Goal: Task Accomplishment & Management: Use online tool/utility

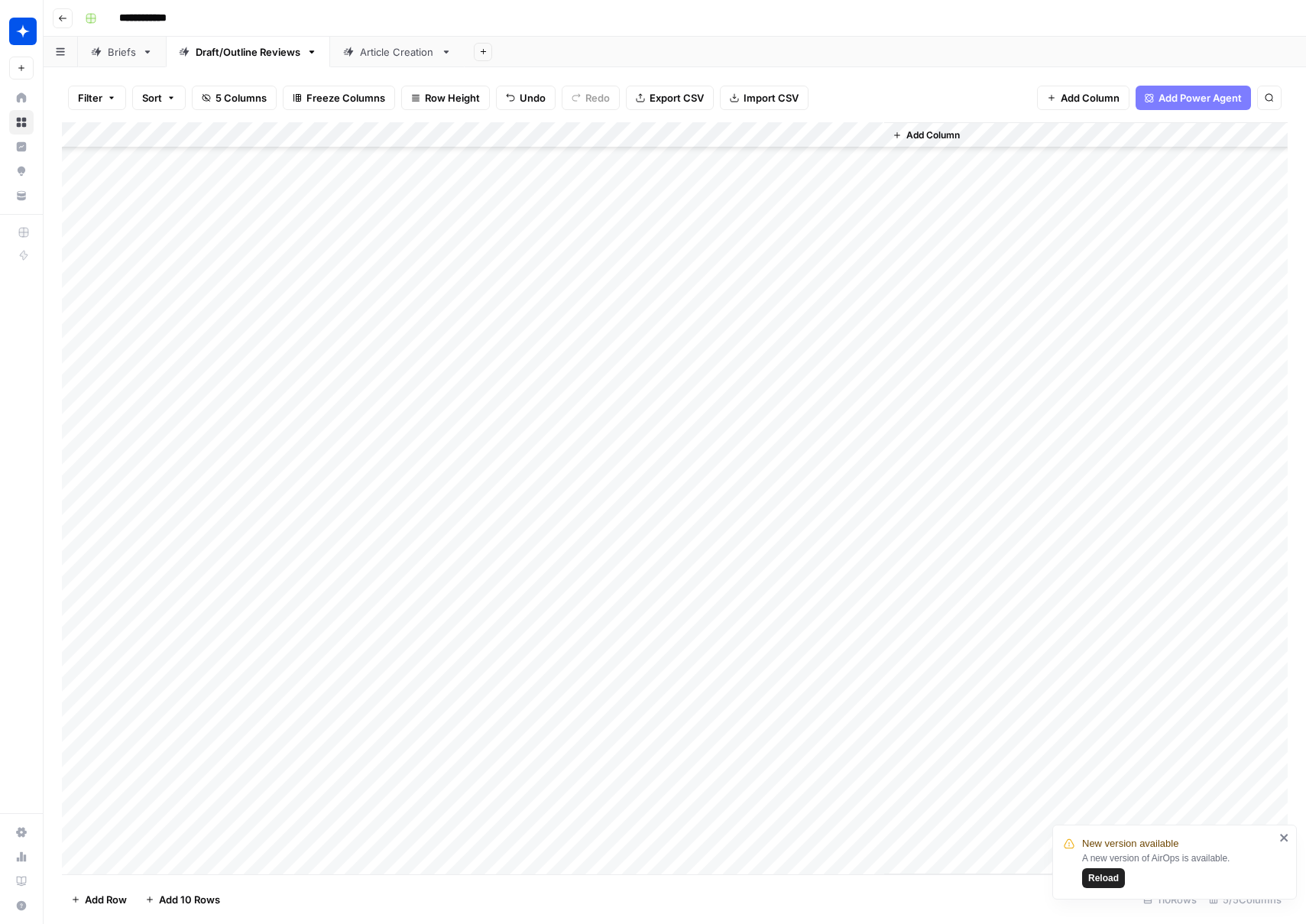
scroll to position [2096, 0]
click at [379, 55] on div "Article Creation" at bounding box center [397, 52] width 75 height 15
click at [1097, 879] on span "Reload" at bounding box center [1104, 877] width 31 height 14
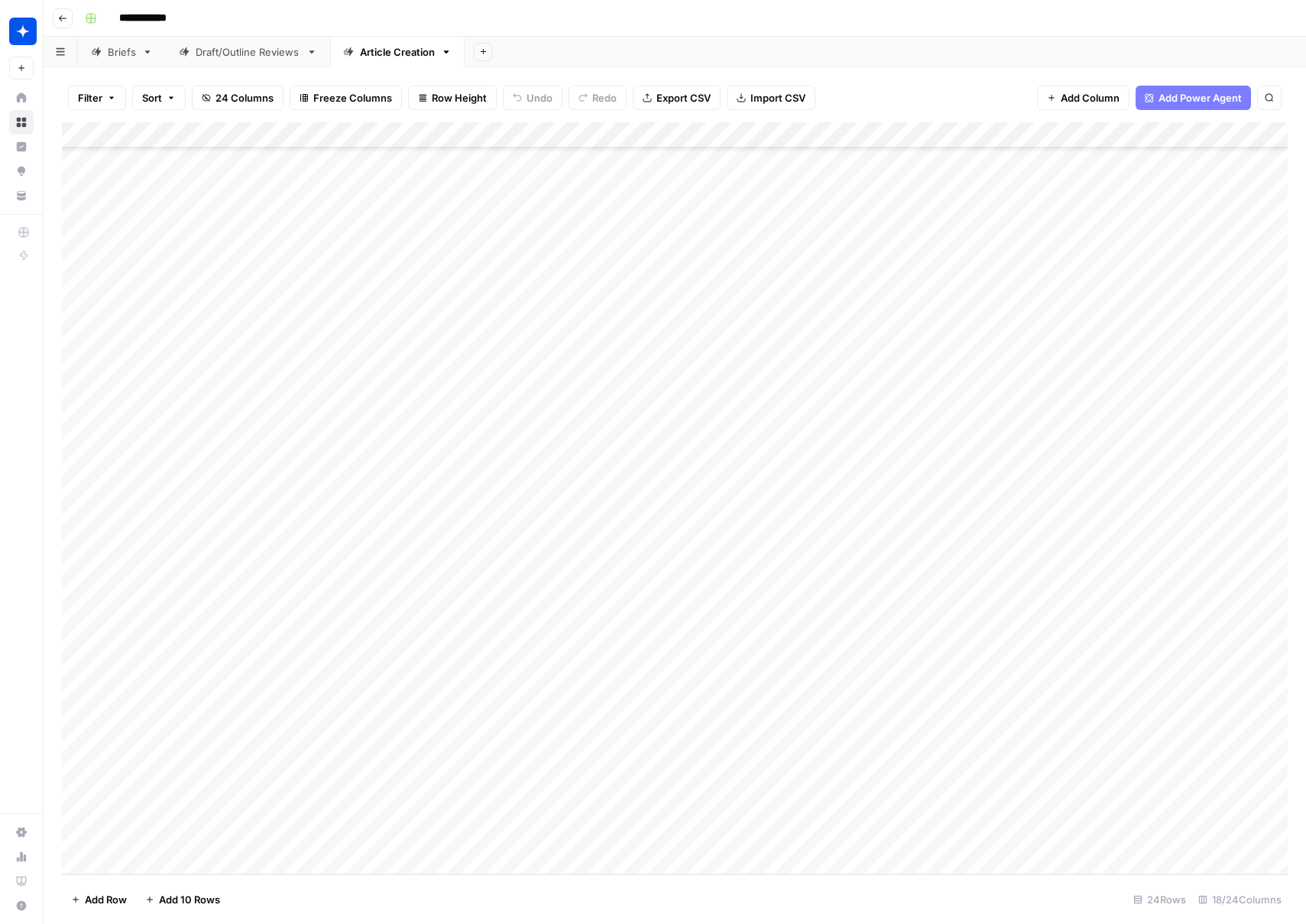
click at [271, 57] on div "Draft/Outline Reviews" at bounding box center [248, 52] width 104 height 15
click at [594, 835] on div "Add Column" at bounding box center [674, 498] width 1226 height 752
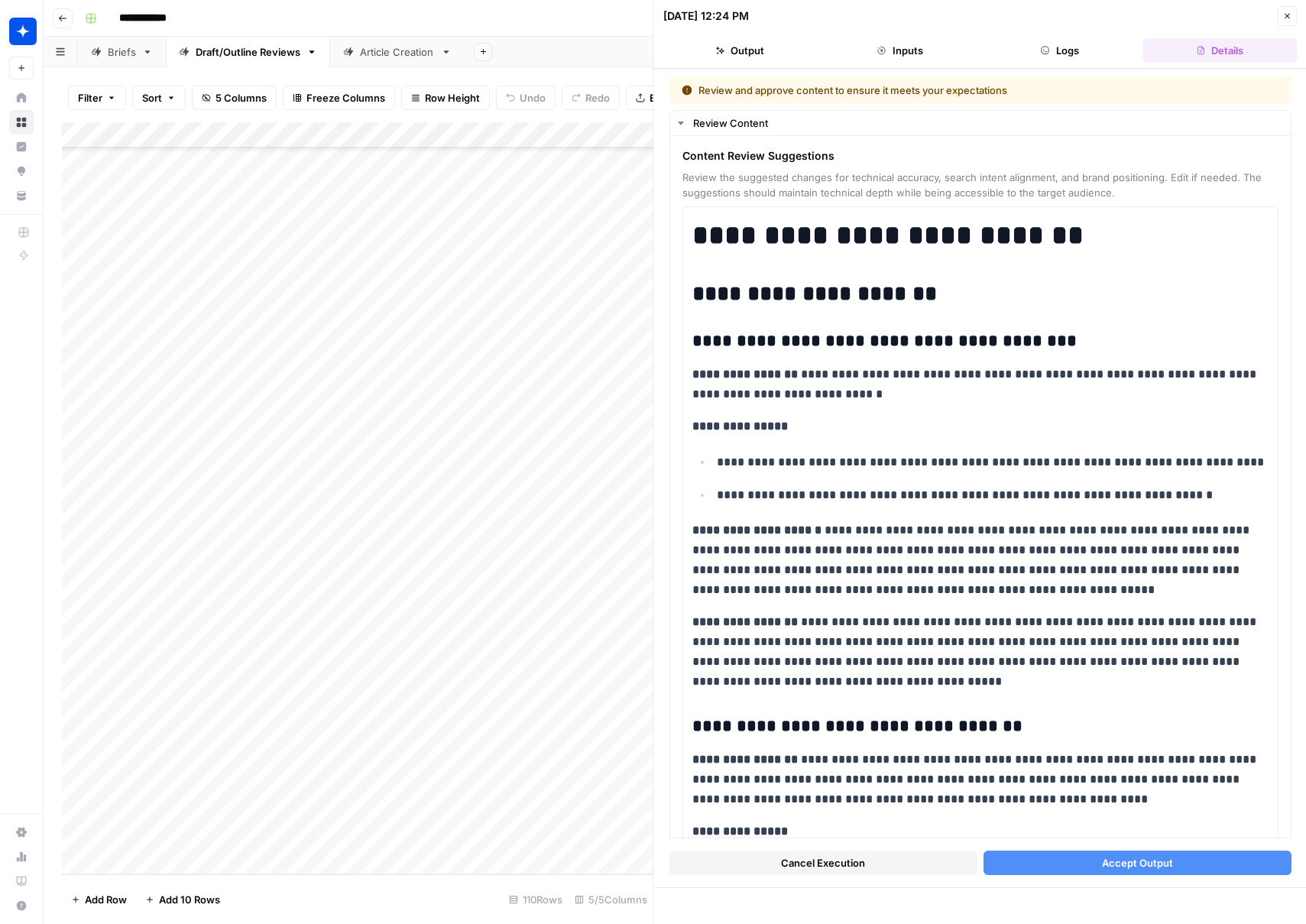
click at [1071, 862] on button "Accept Output" at bounding box center [1136, 863] width 308 height 24
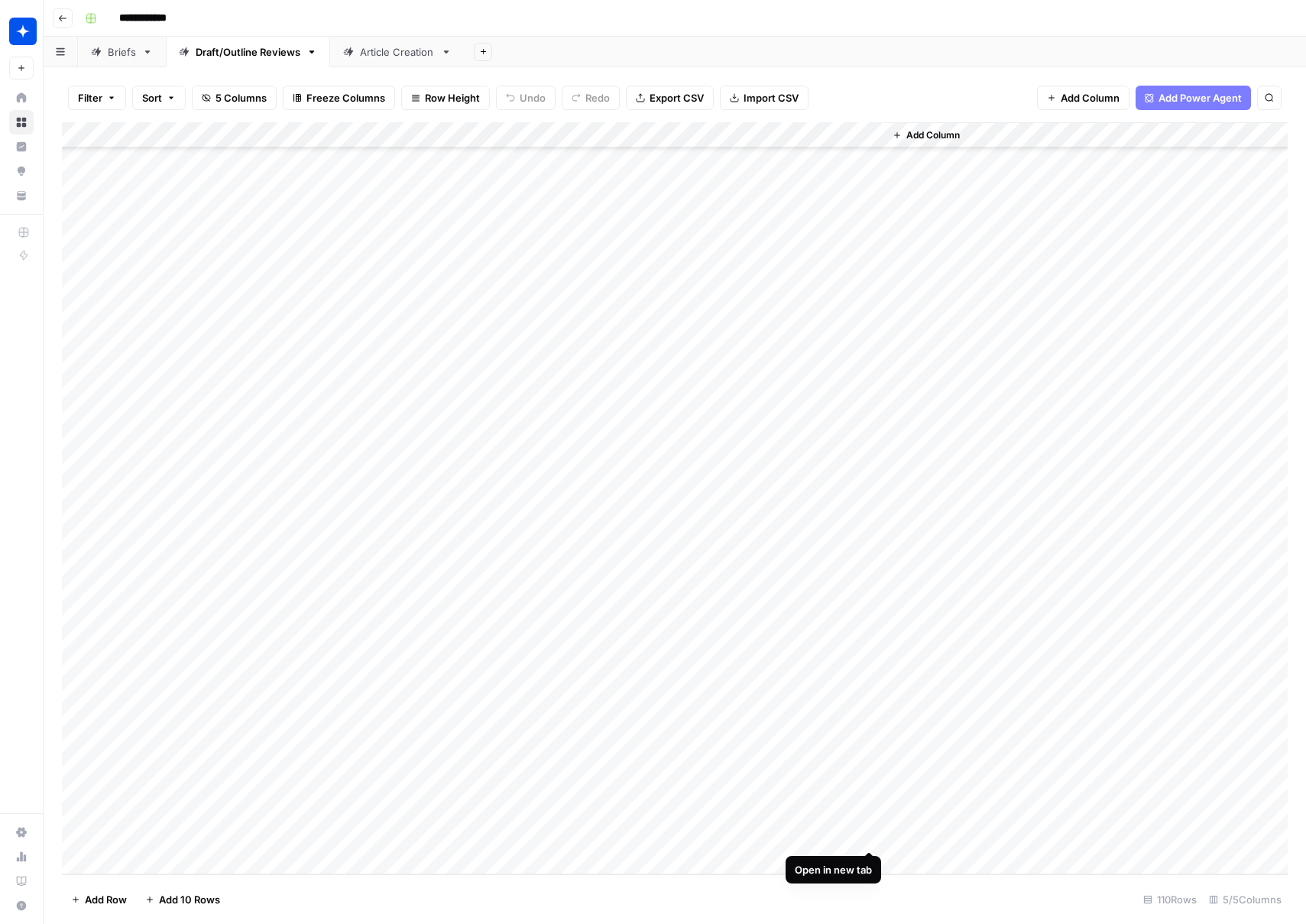
click at [868, 838] on div "Add Column" at bounding box center [674, 498] width 1226 height 752
